Goal: Transaction & Acquisition: Subscribe to service/newsletter

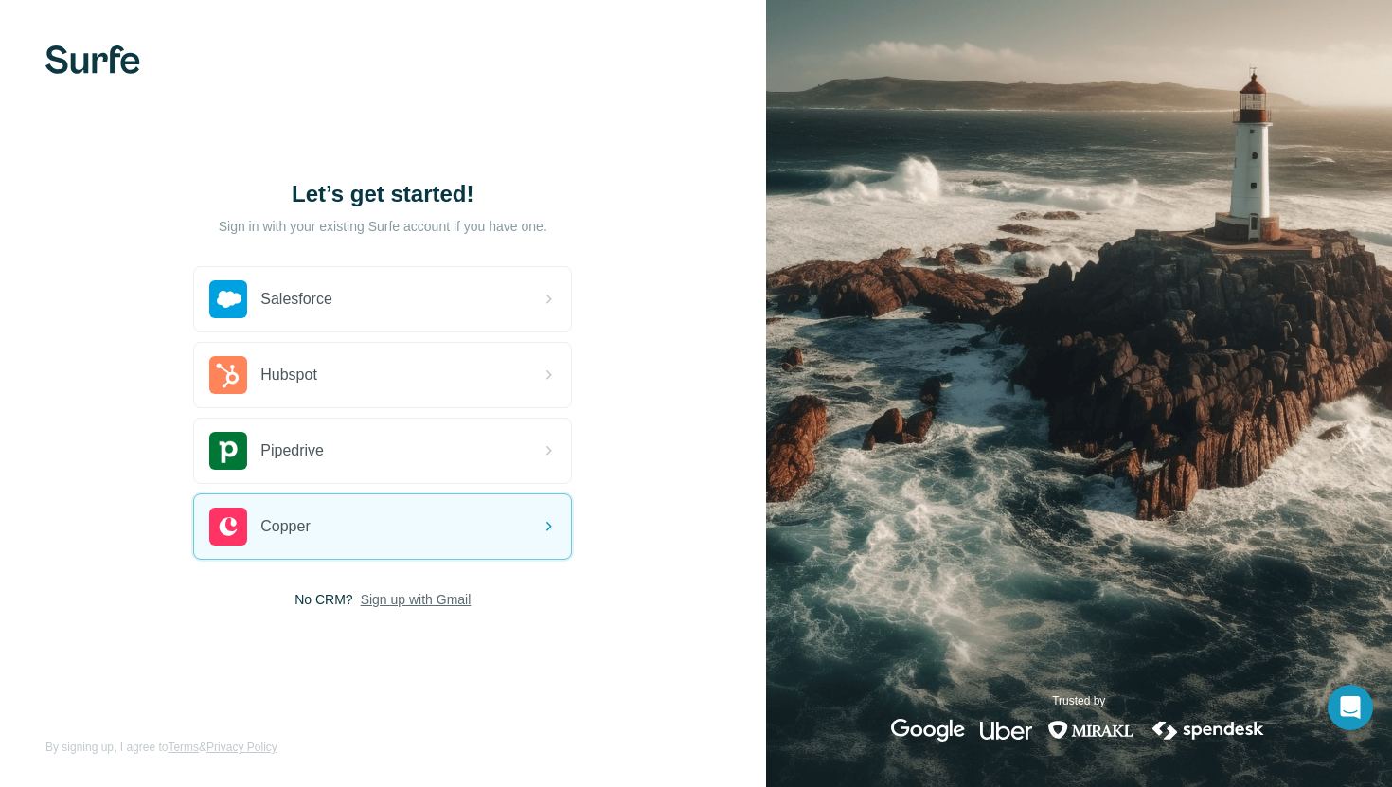
click at [401, 601] on span "Sign up with Gmail" at bounding box center [416, 599] width 111 height 19
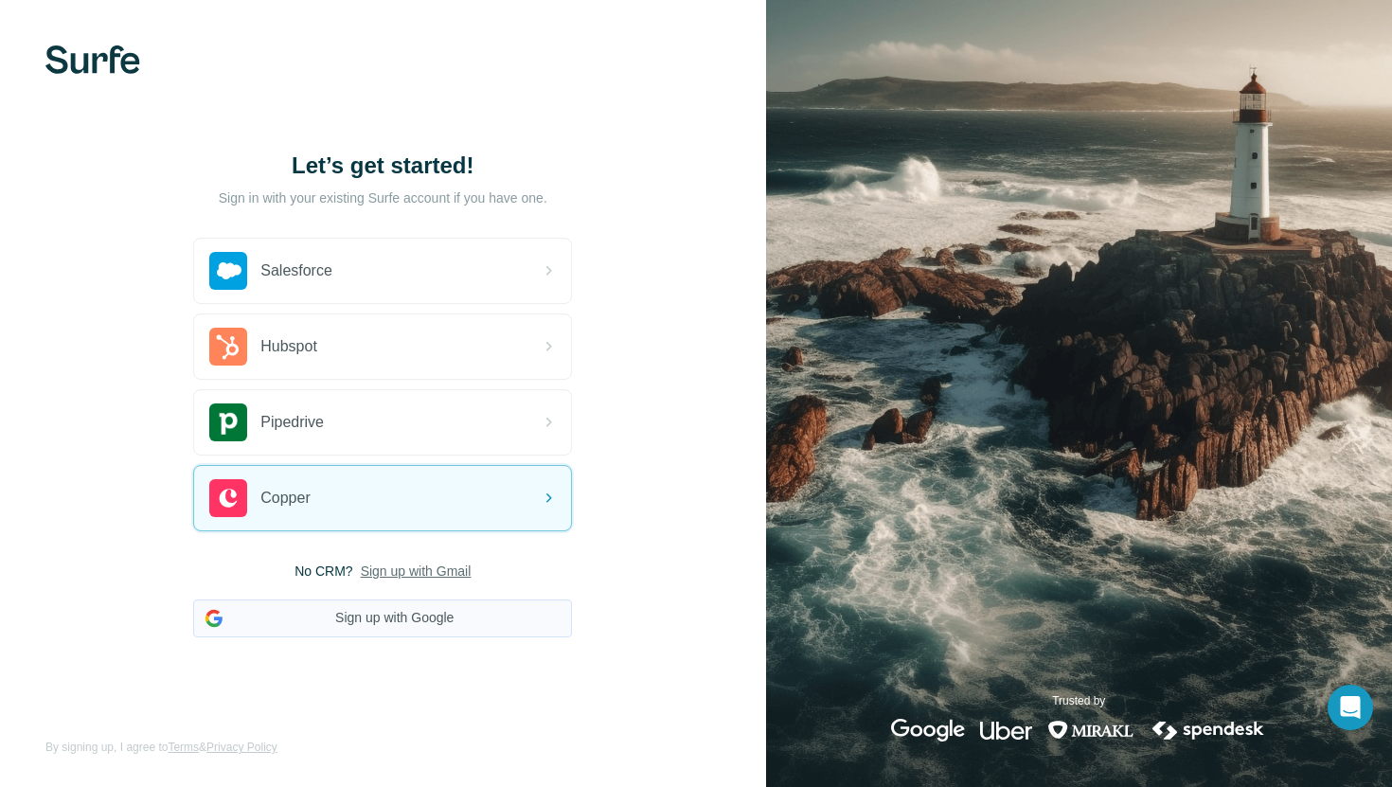
click at [405, 621] on button "Sign up with Google" at bounding box center [382, 618] width 379 height 38
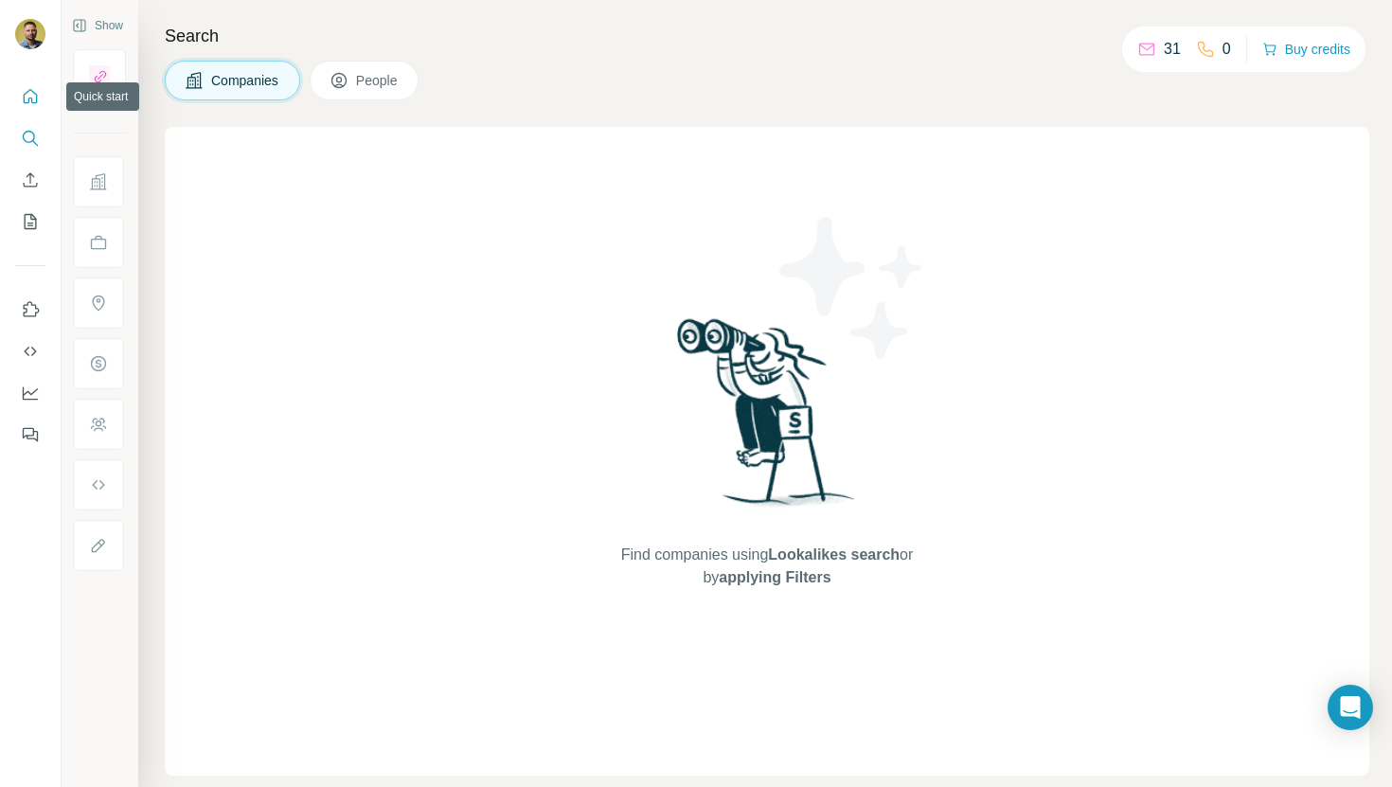
click at [32, 91] on icon "Quick start" at bounding box center [31, 96] width 14 height 14
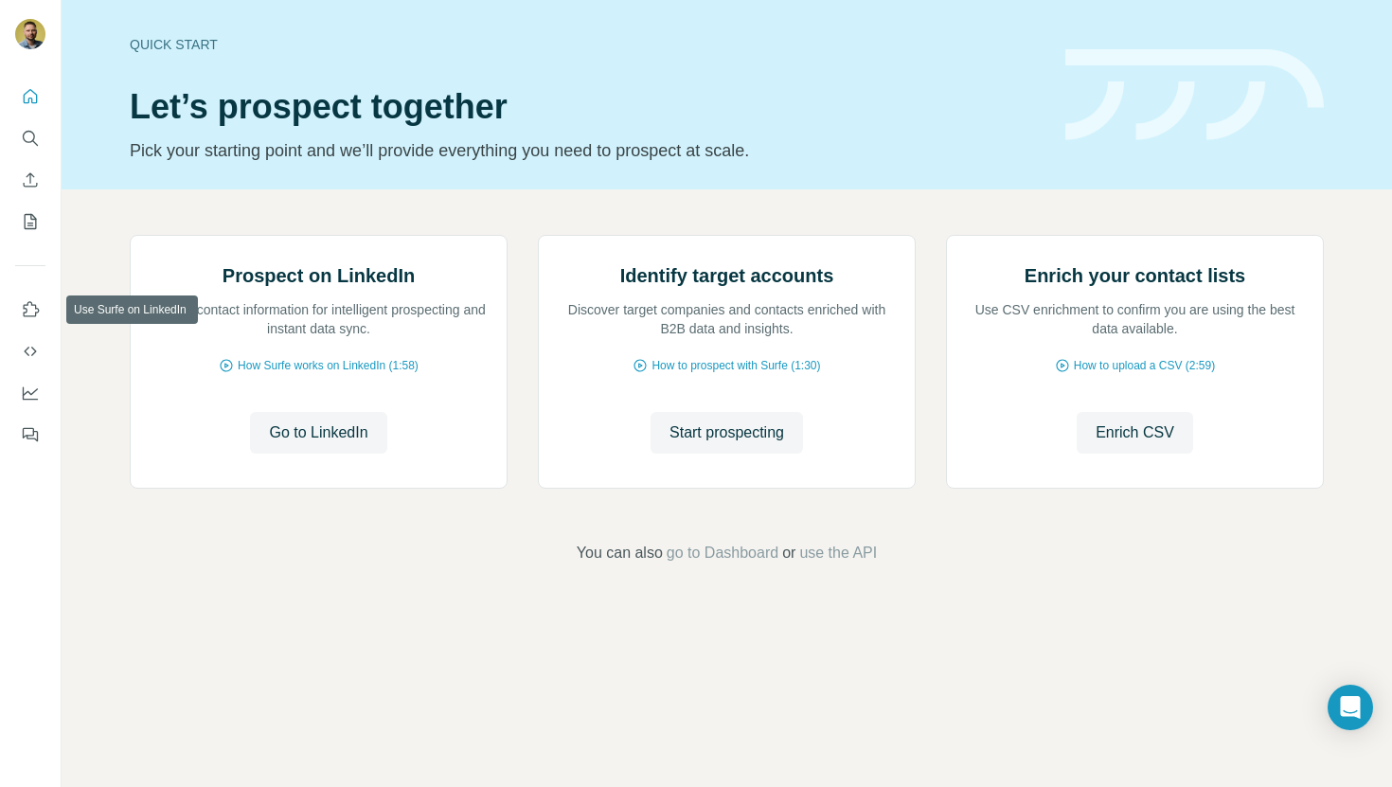
click at [30, 277] on div at bounding box center [30, 259] width 61 height 383
click at [27, 314] on icon "Use Surfe on LinkedIn" at bounding box center [30, 309] width 19 height 19
